Goal: Task Accomplishment & Management: Use online tool/utility

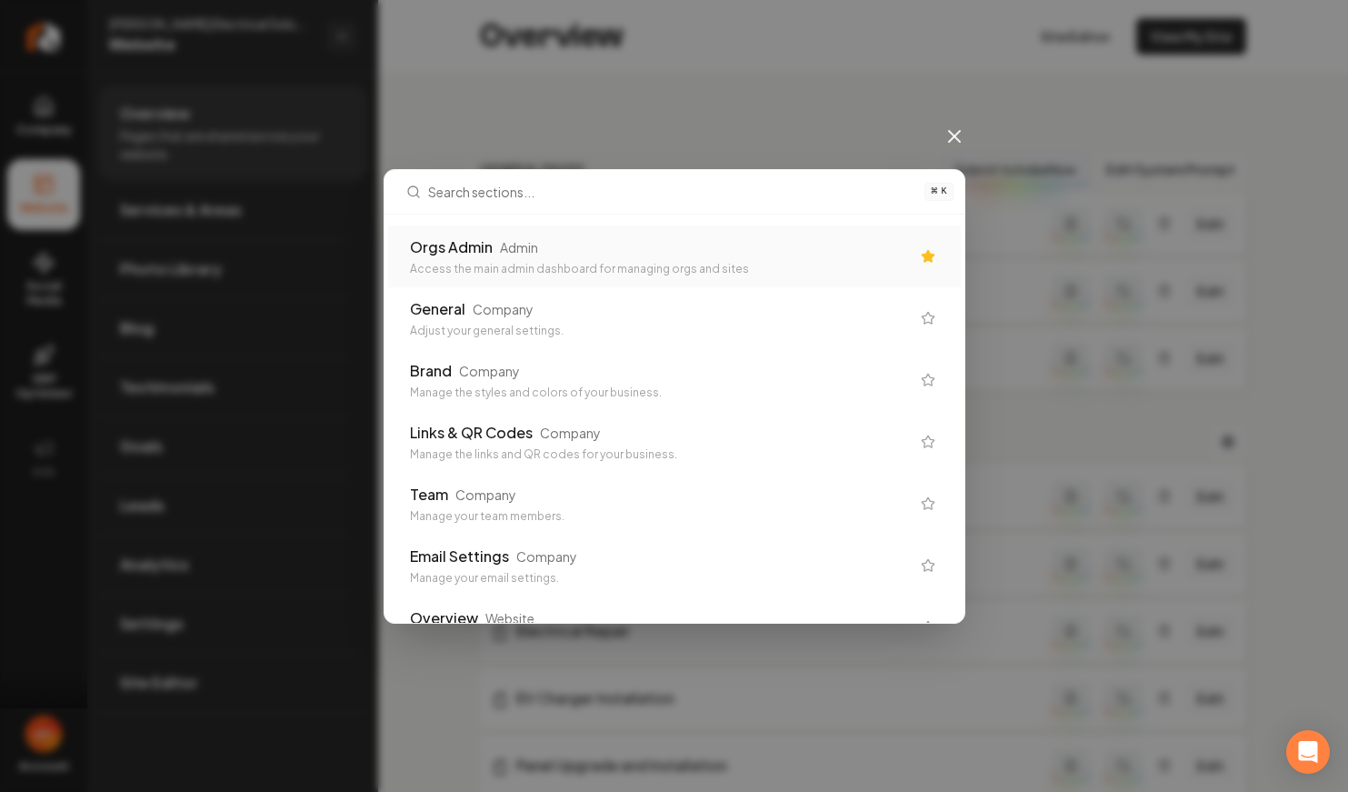
click at [555, 268] on div "Access the main admin dashboard for managing orgs and sites" at bounding box center [660, 269] width 500 height 15
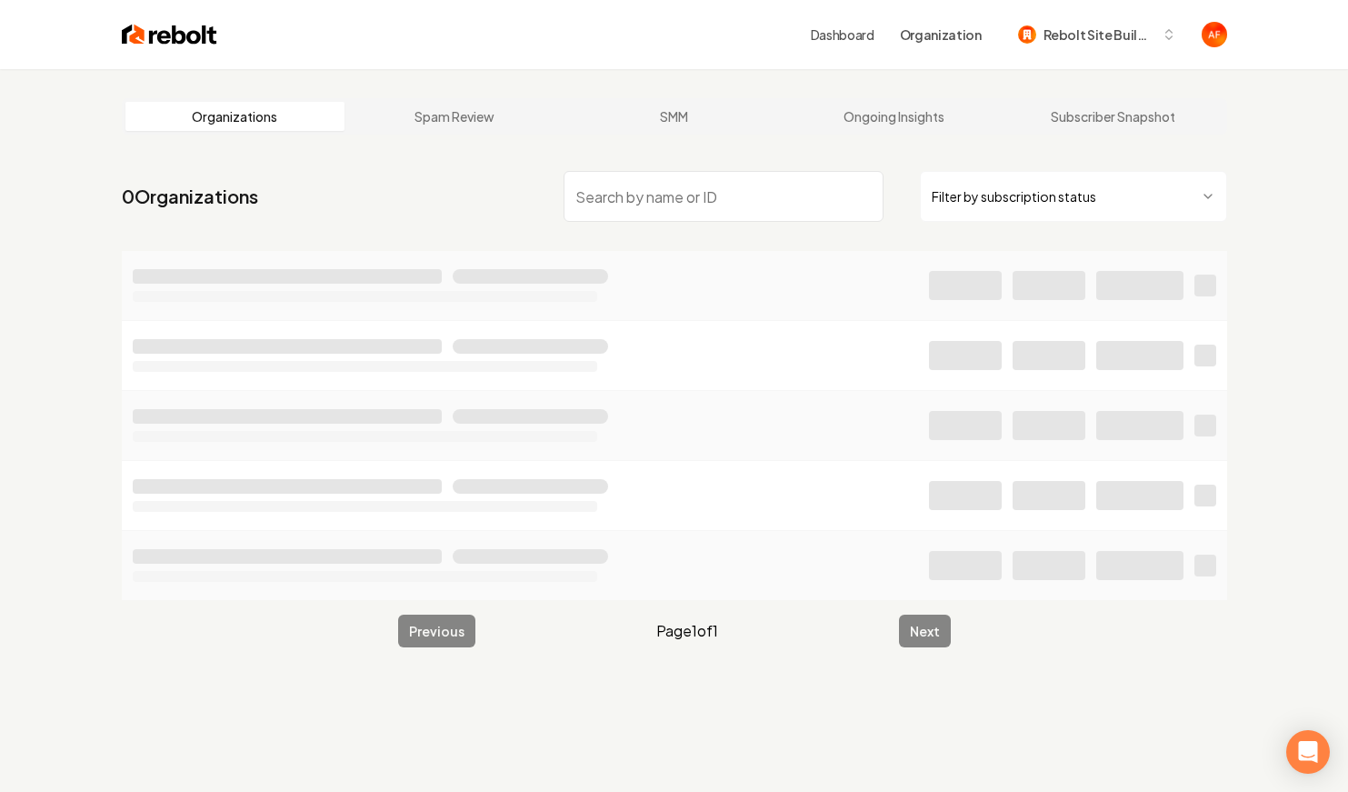
click at [627, 195] on input "search" at bounding box center [724, 196] width 320 height 51
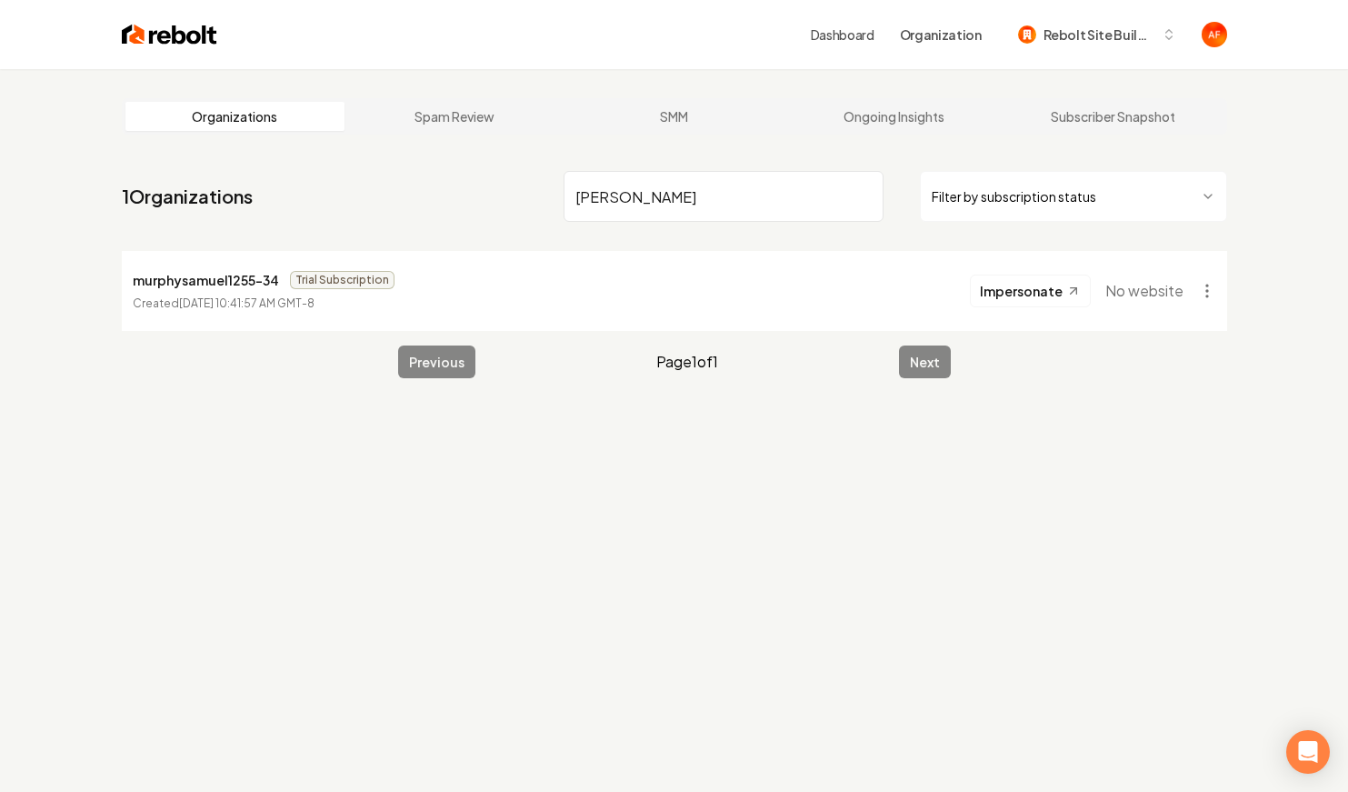
type input "[PERSON_NAME]"
click at [169, 47] on div "Dashboard Organization Rebolt Site Builder" at bounding box center [675, 34] width 1164 height 69
click at [169, 45] on img at bounding box center [169, 34] width 95 height 25
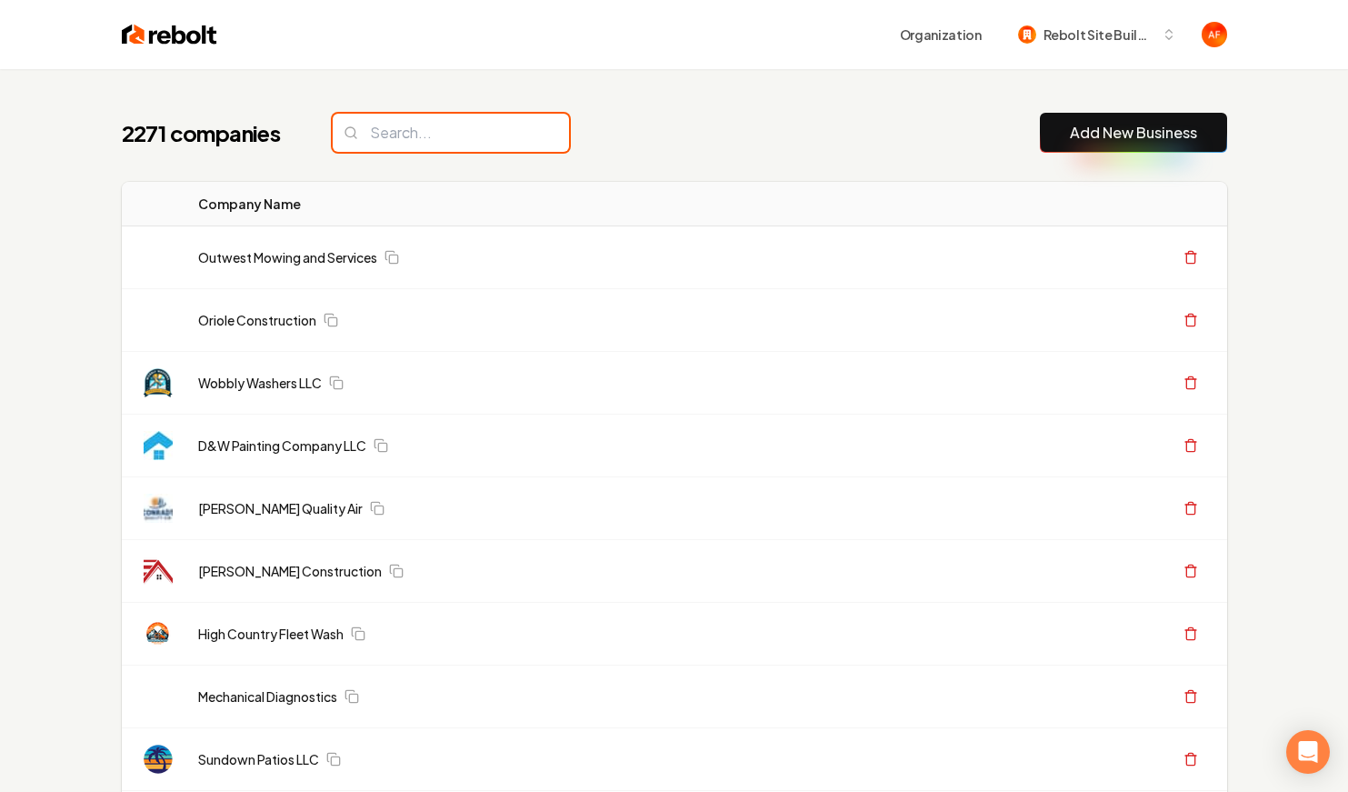
click at [421, 139] on input "search" at bounding box center [451, 133] width 236 height 38
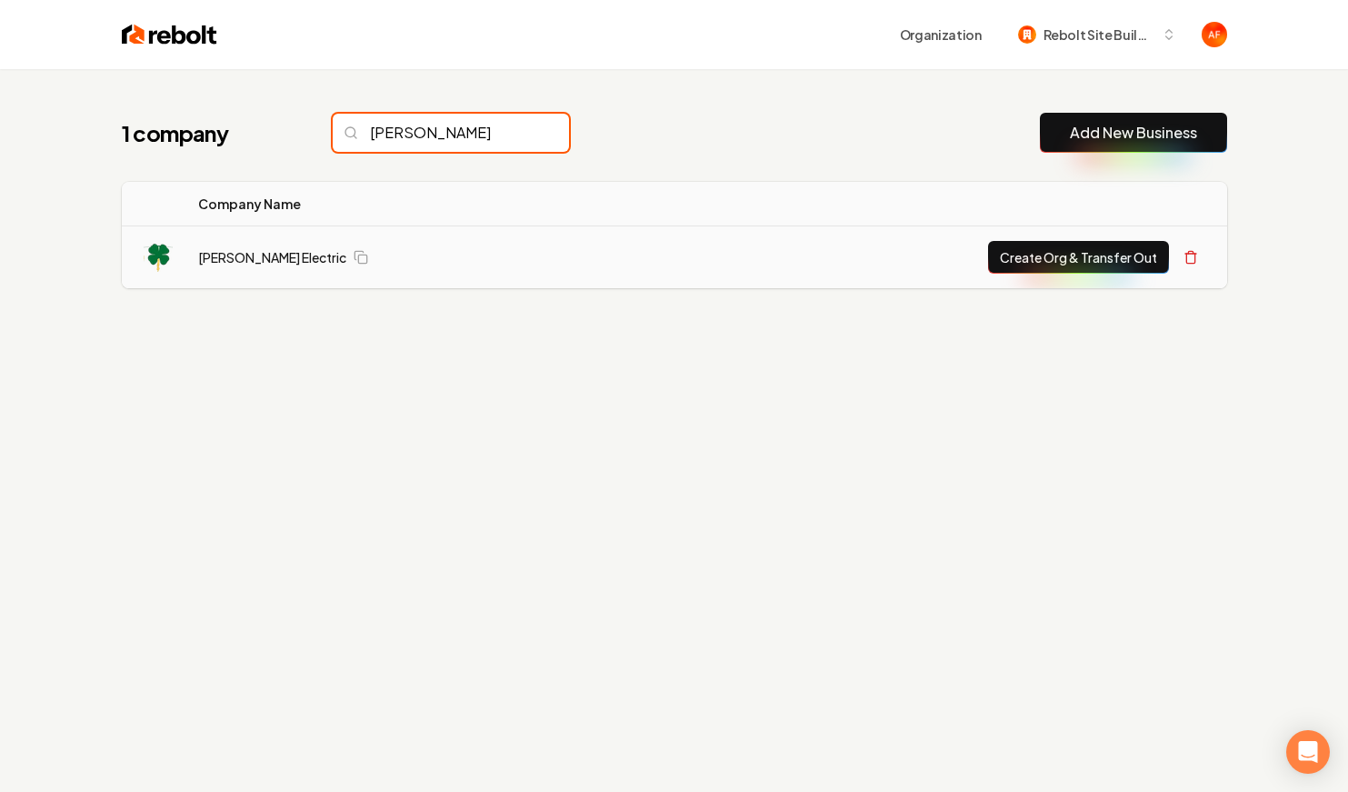
type input "[PERSON_NAME]"
click at [250, 240] on td "[PERSON_NAME] Electric" at bounding box center [413, 257] width 458 height 63
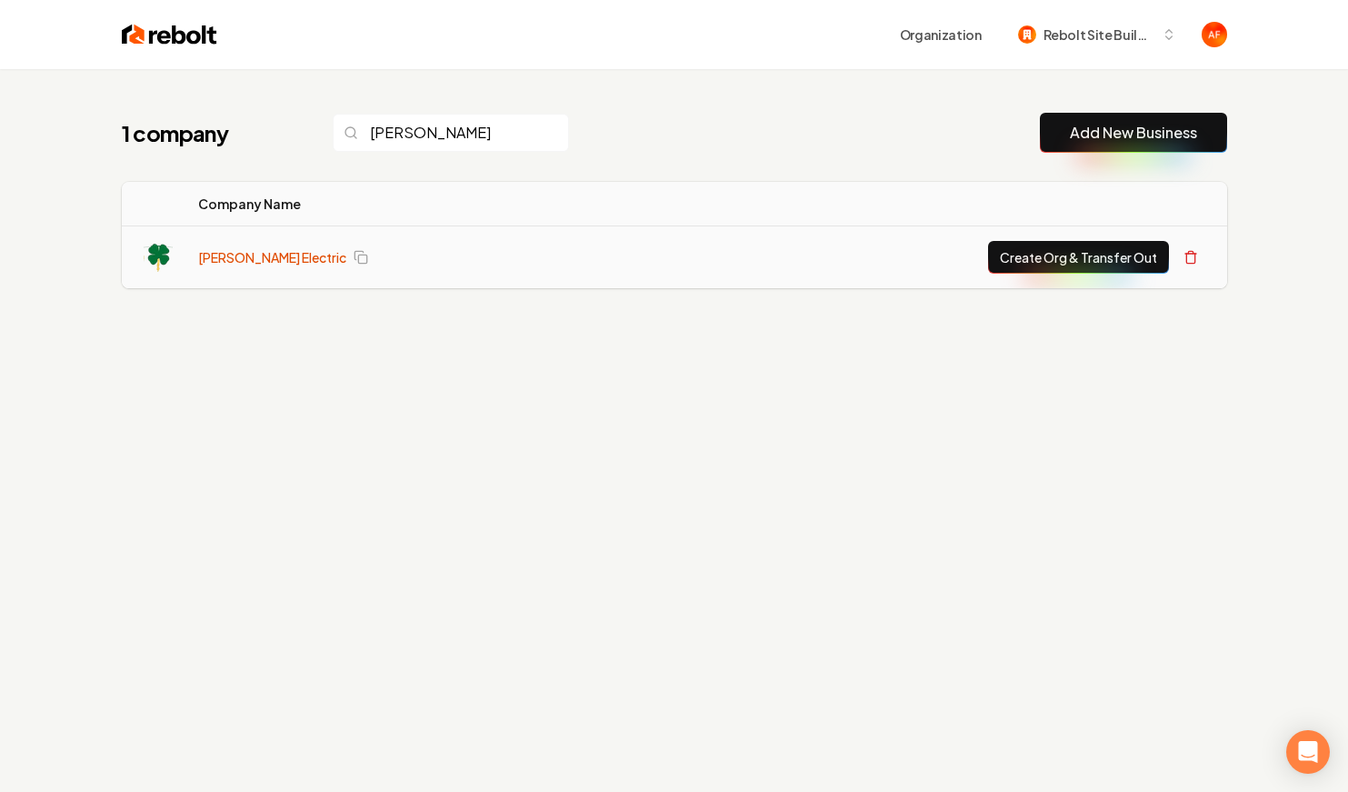
click at [245, 250] on link "[PERSON_NAME] Electric" at bounding box center [272, 257] width 148 height 18
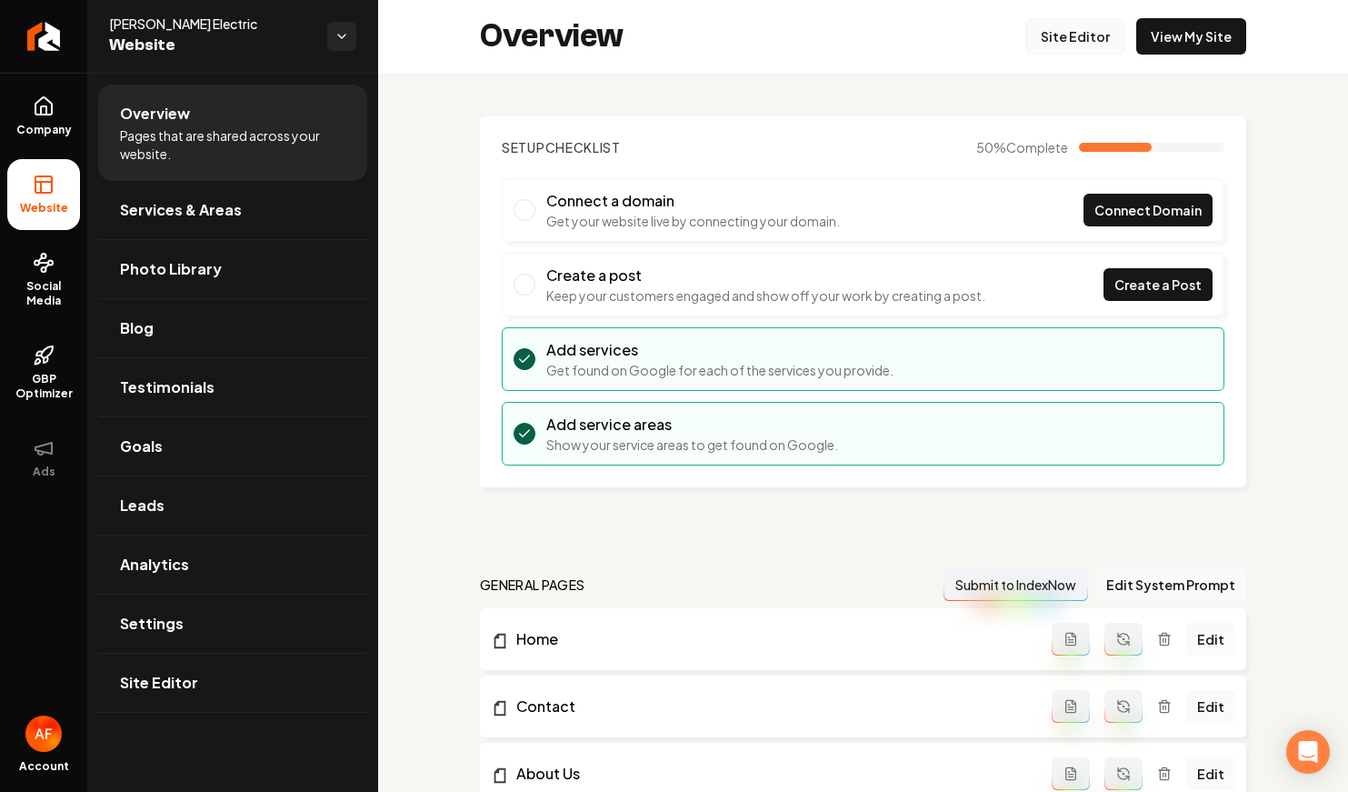
click at [1076, 21] on link "Site Editor" at bounding box center [1076, 36] width 100 height 36
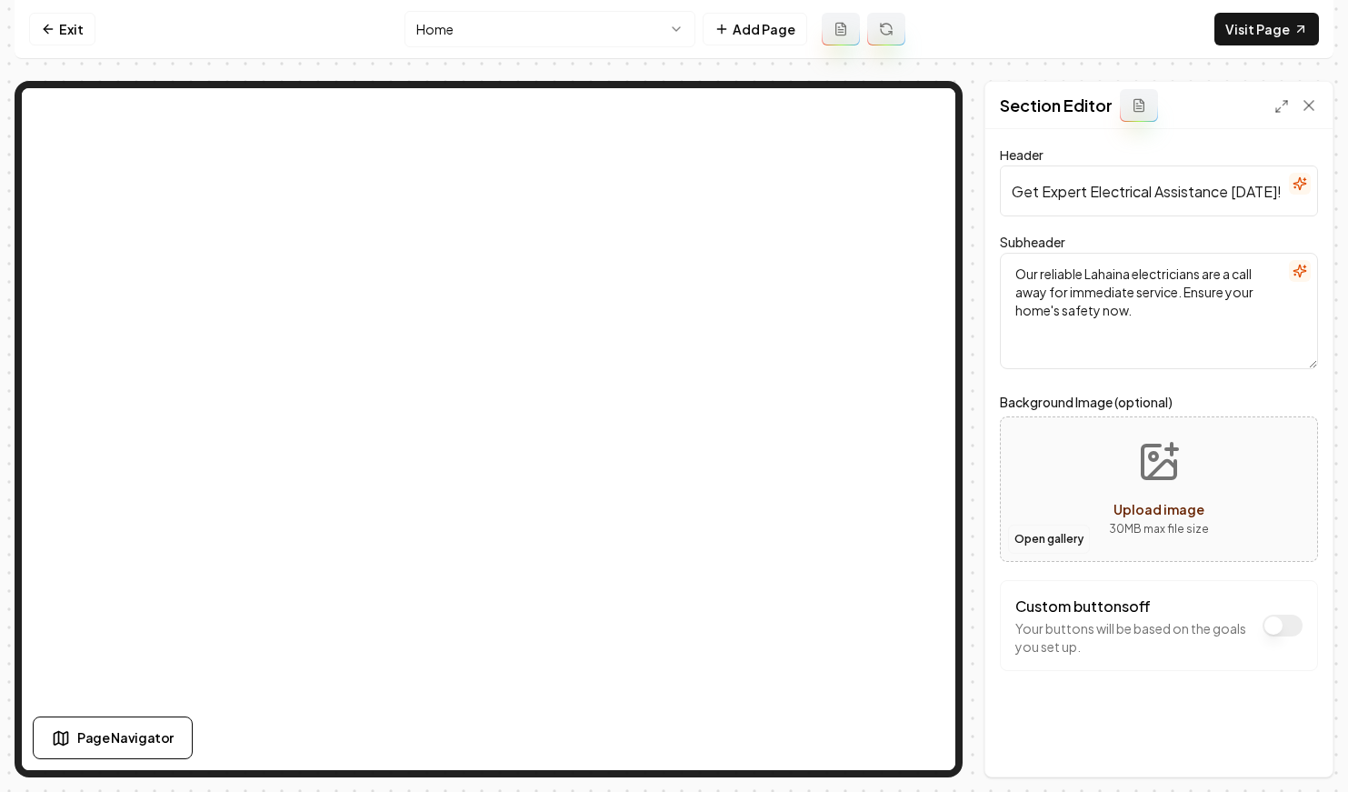
click at [1050, 539] on button "Open gallery" at bounding box center [1049, 539] width 82 height 29
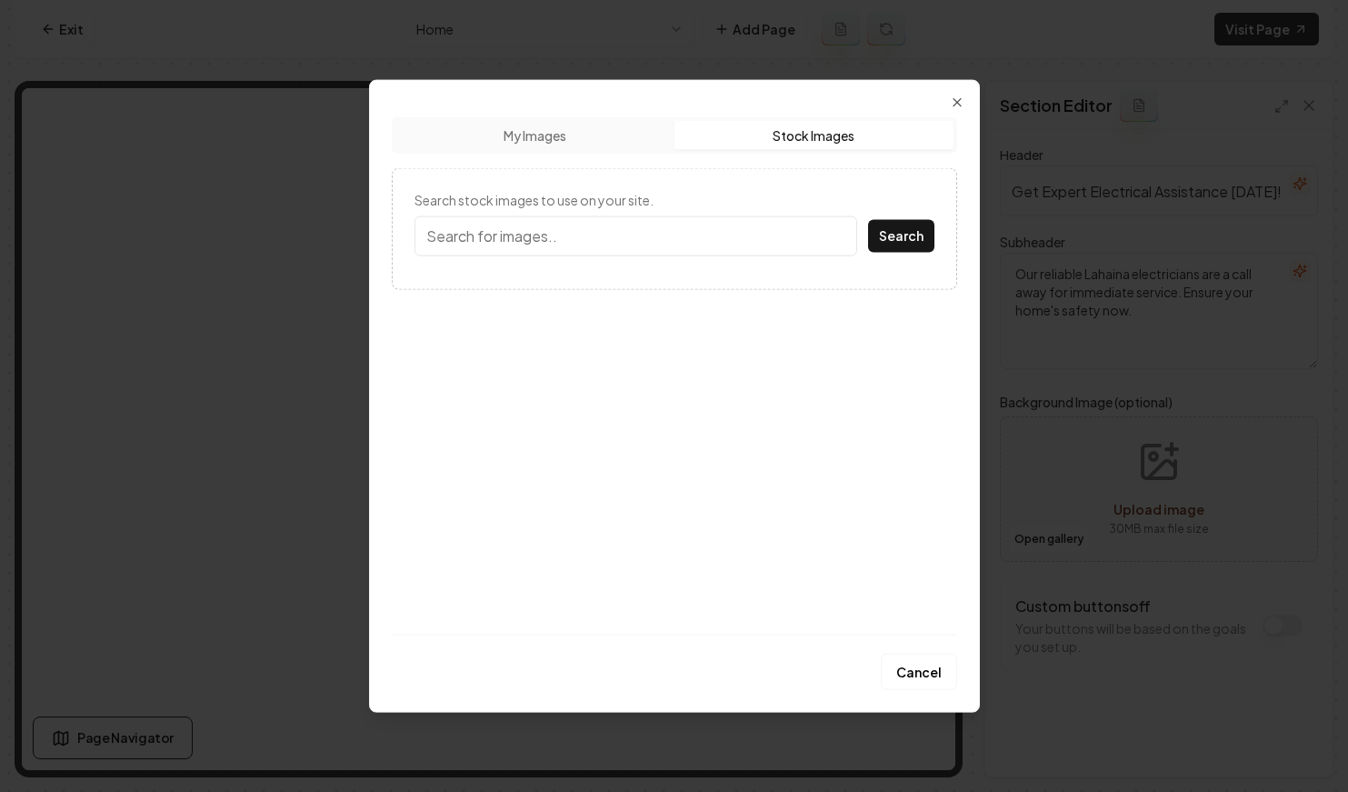
click at [849, 129] on button "Stock Images" at bounding box center [814, 134] width 279 height 29
click at [550, 221] on input "Search stock images to use on your site." at bounding box center [636, 235] width 443 height 40
type input "[US_STATE]"
click at [868, 219] on button "Search" at bounding box center [901, 235] width 66 height 33
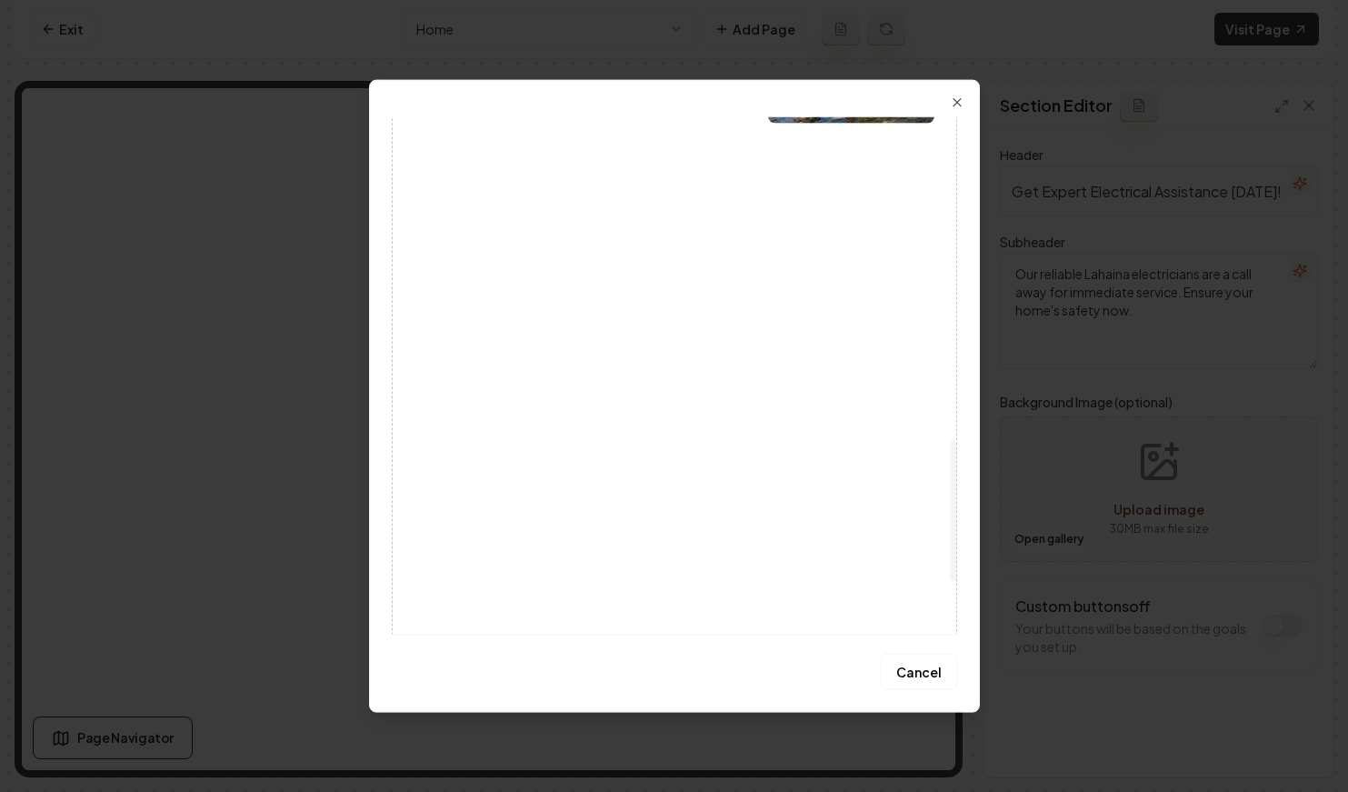
scroll to position [1181, 0]
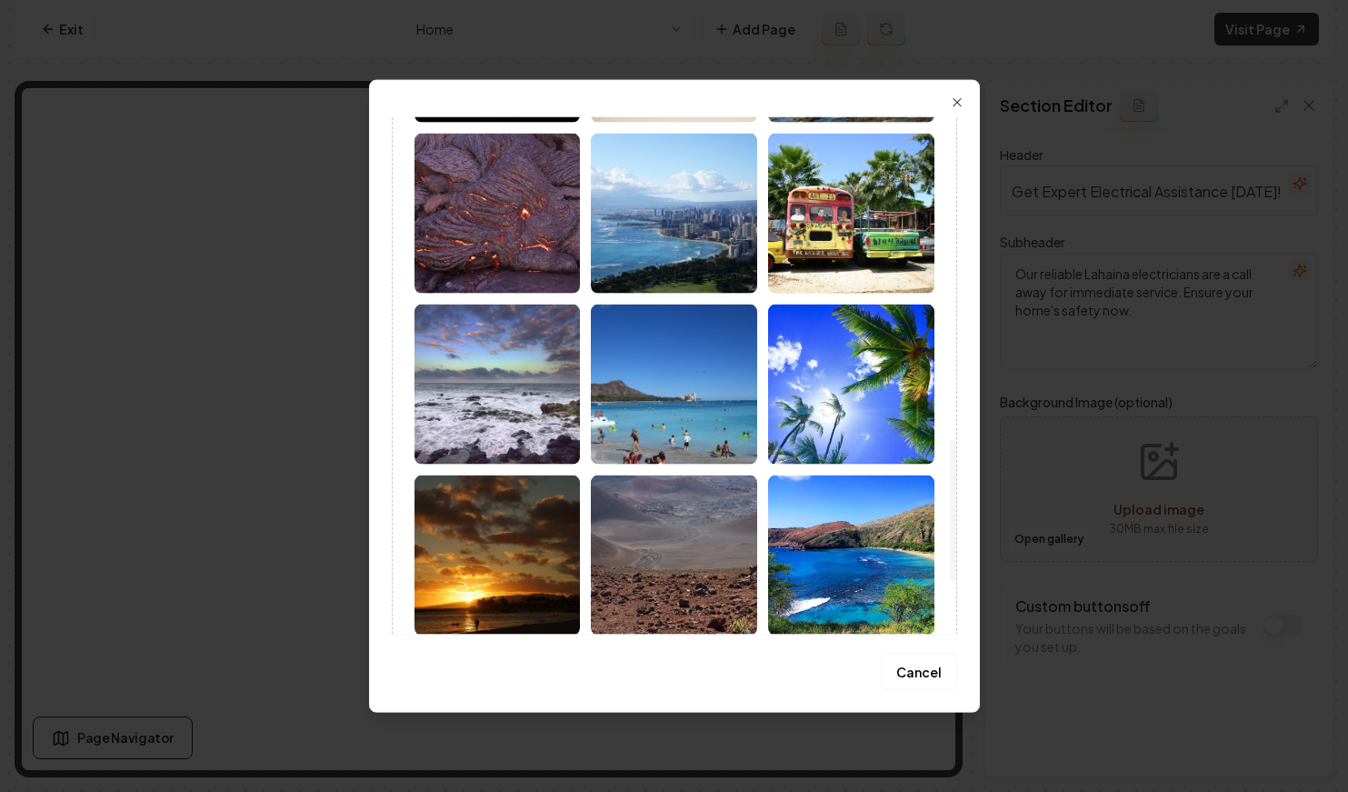
click at [831, 389] on img at bounding box center [851, 384] width 166 height 160
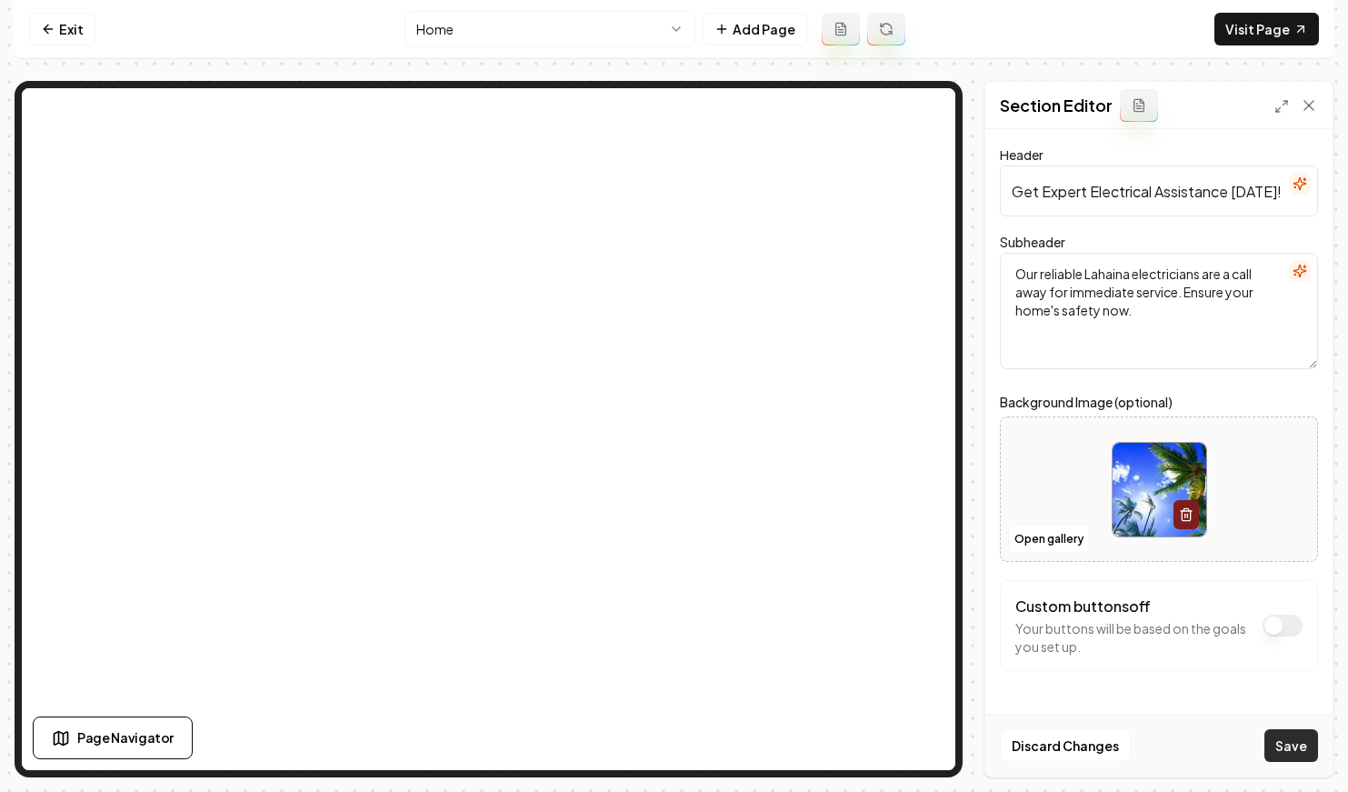
click at [1288, 732] on button "Save" at bounding box center [1292, 745] width 54 height 33
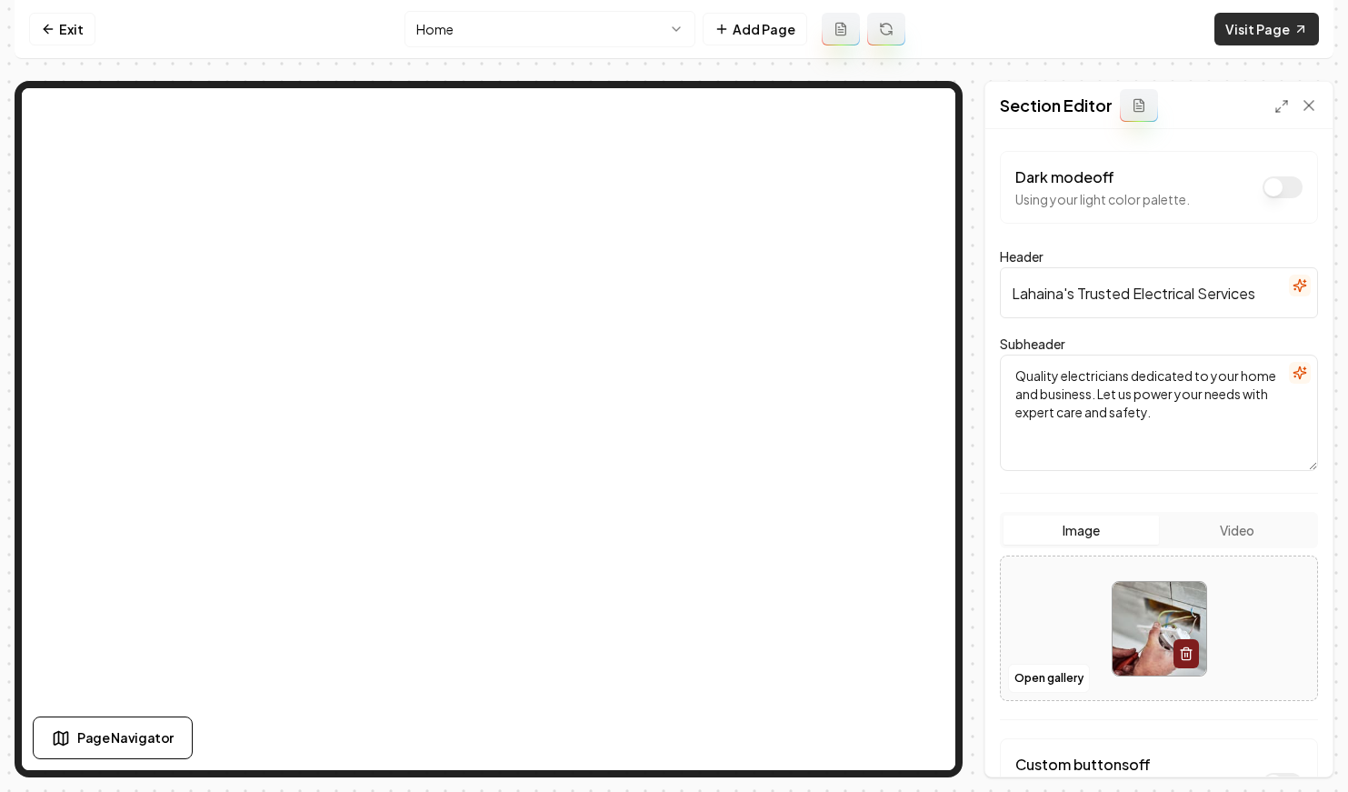
click at [1250, 30] on link "Visit Page" at bounding box center [1267, 29] width 105 height 33
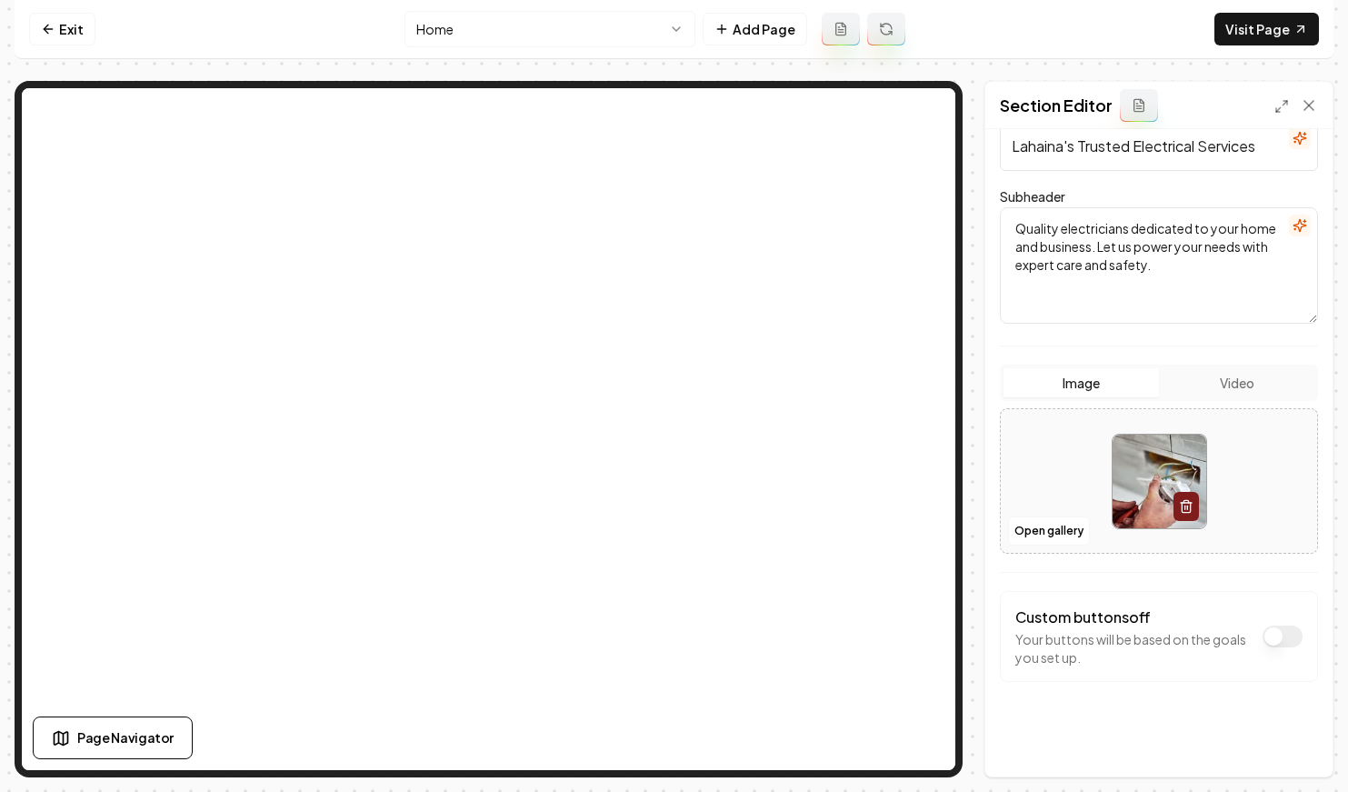
click at [1236, 386] on button "Video" at bounding box center [1236, 382] width 155 height 29
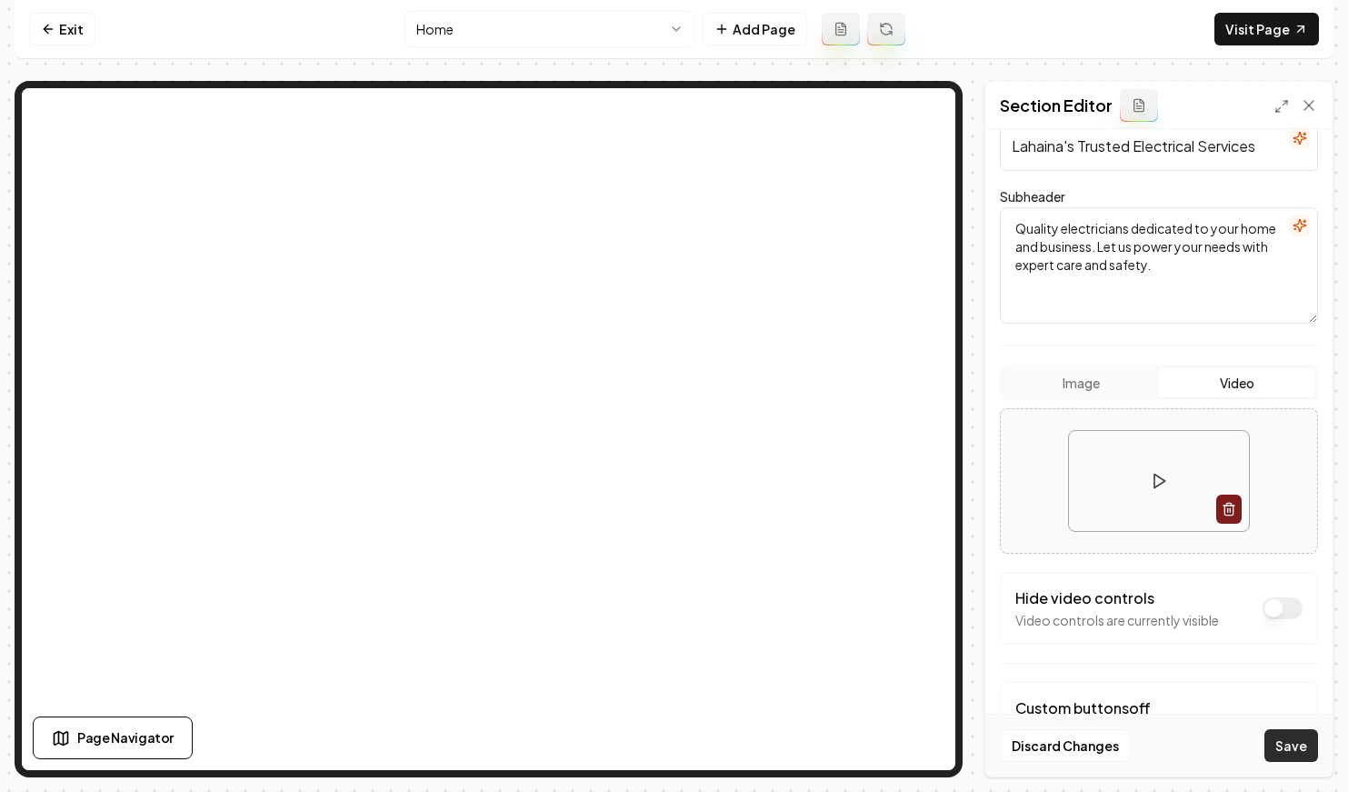
click at [1307, 752] on button "Save" at bounding box center [1292, 745] width 54 height 33
click at [1155, 477] on polygon at bounding box center [1160, 482] width 11 height 14
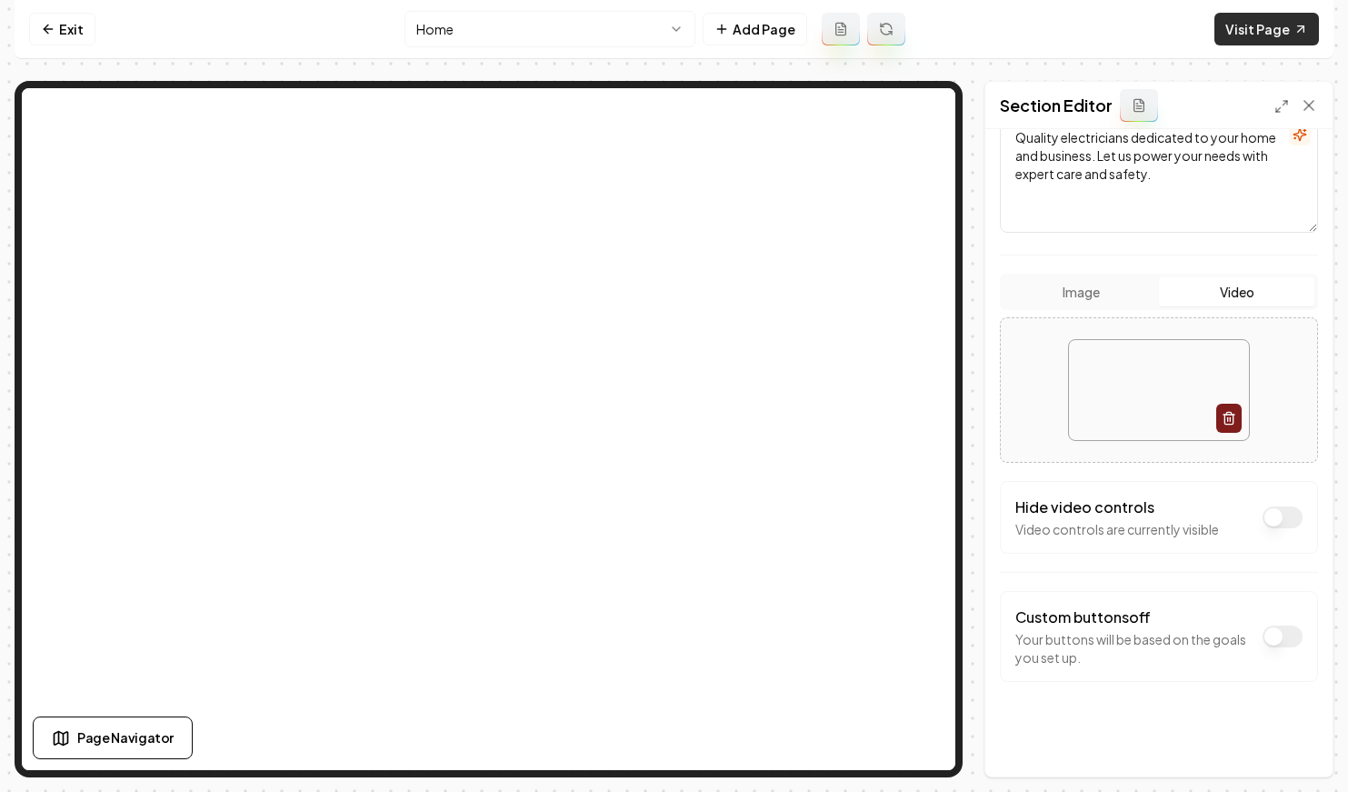
click at [1270, 15] on link "Visit Page" at bounding box center [1267, 29] width 105 height 33
click at [1265, 27] on link "Visit Page" at bounding box center [1267, 29] width 105 height 33
click at [1237, 41] on link "Visit Page" at bounding box center [1267, 29] width 105 height 33
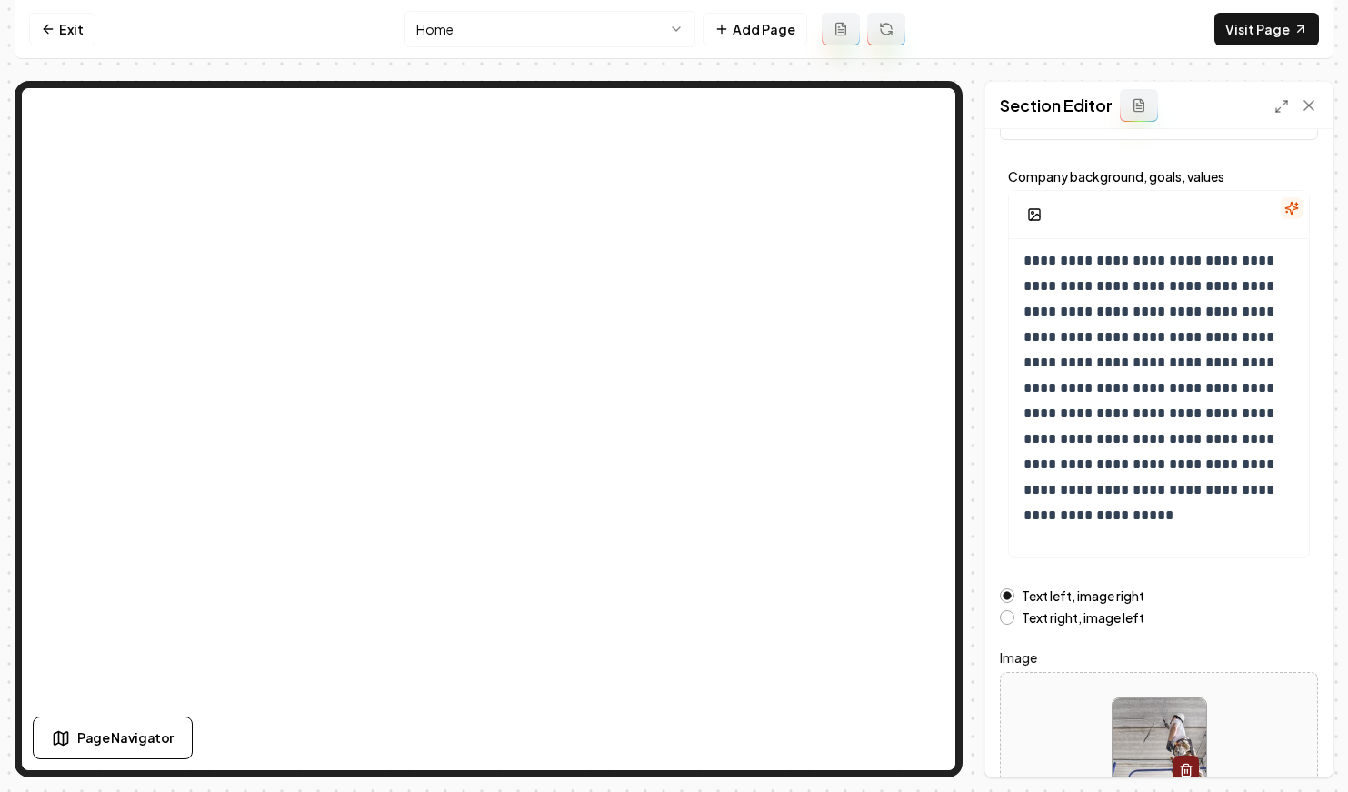
scroll to position [151, 0]
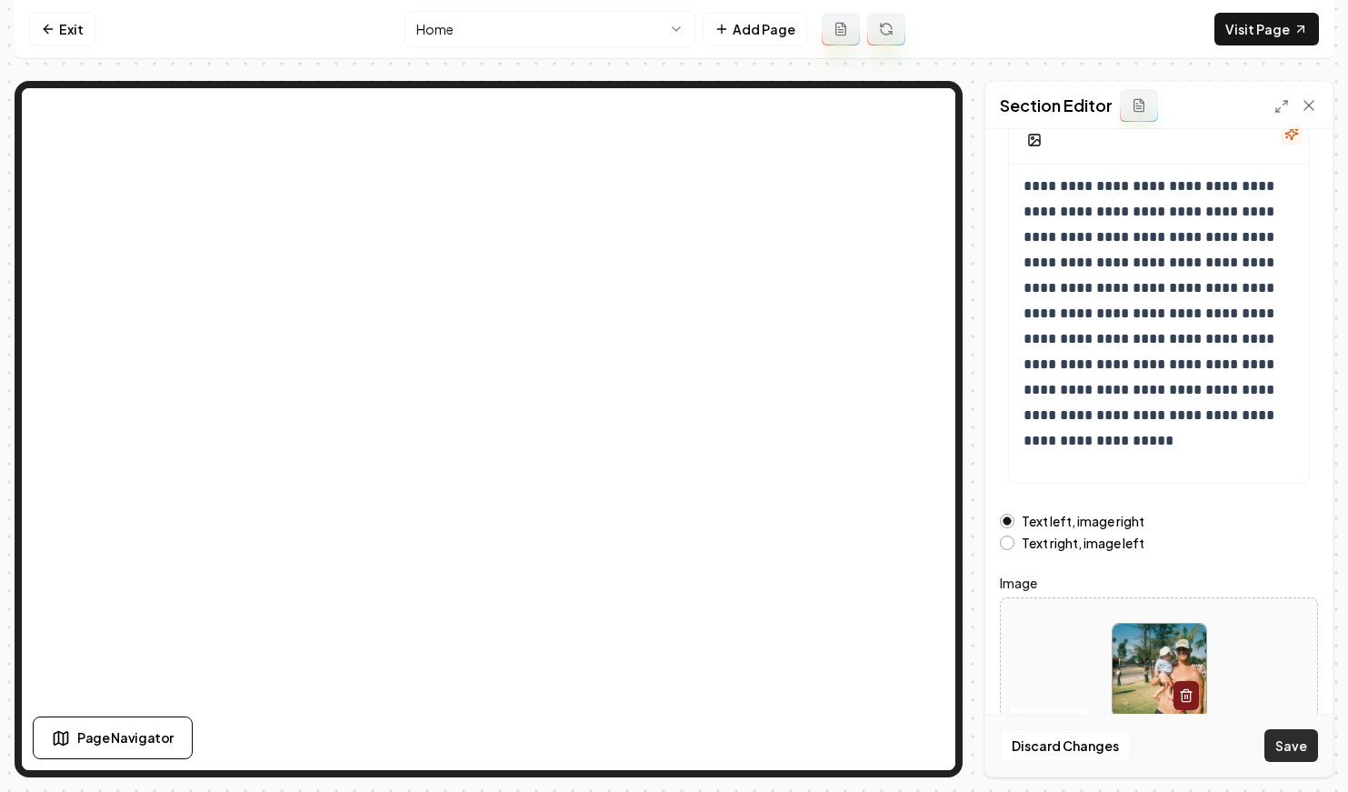
click at [1286, 748] on button "Save" at bounding box center [1292, 745] width 54 height 33
click at [1256, 32] on link "Visit Page" at bounding box center [1267, 29] width 105 height 33
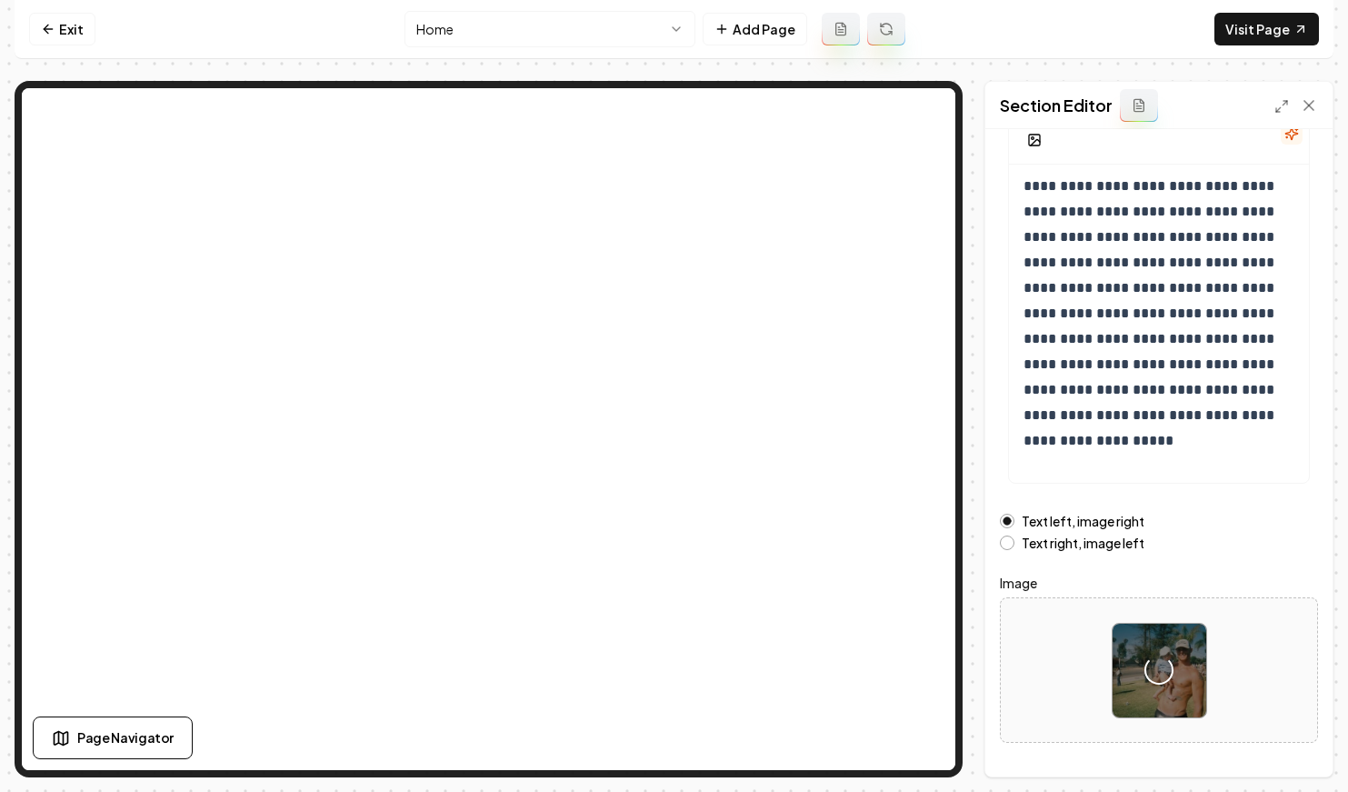
scroll to position [190, 0]
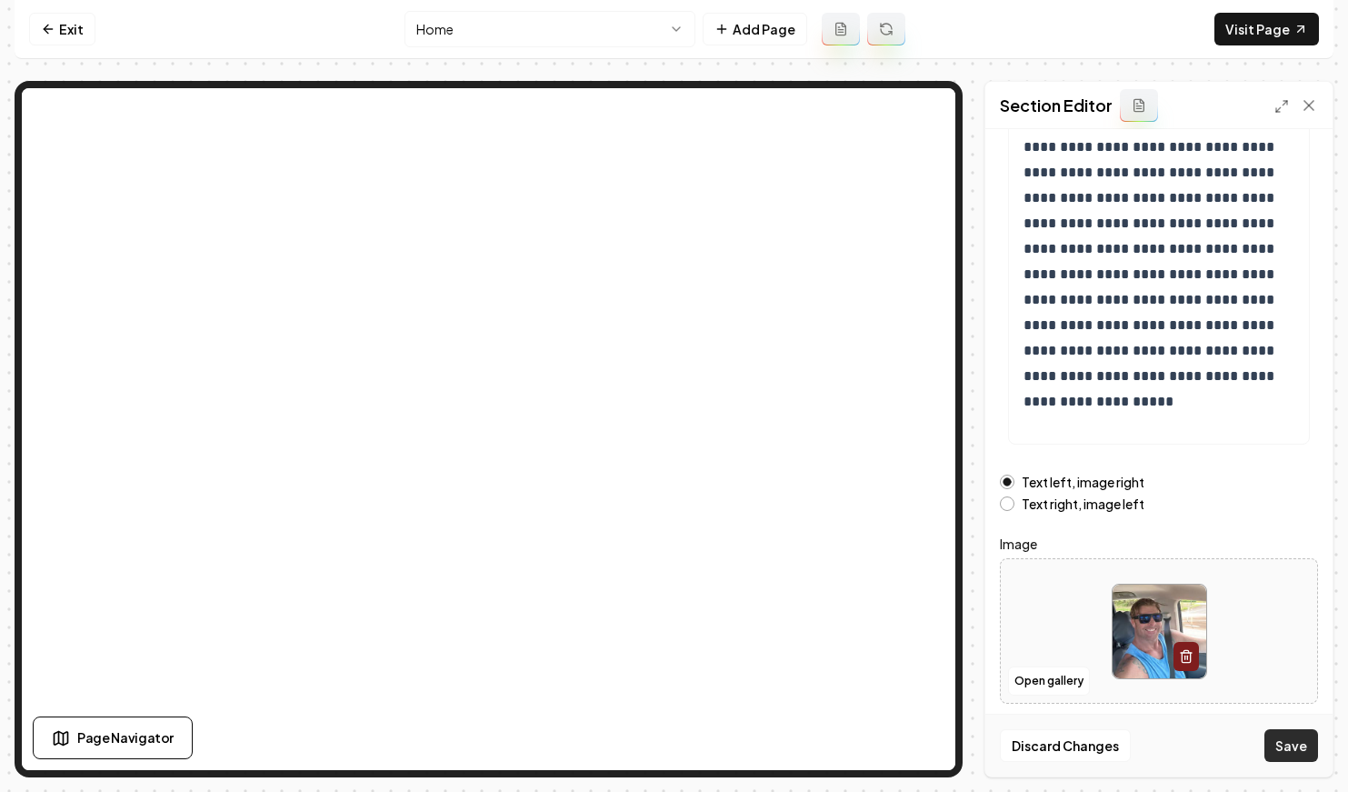
click at [1296, 750] on button "Save" at bounding box center [1292, 745] width 54 height 33
